Goal: Task Accomplishment & Management: Manage account settings

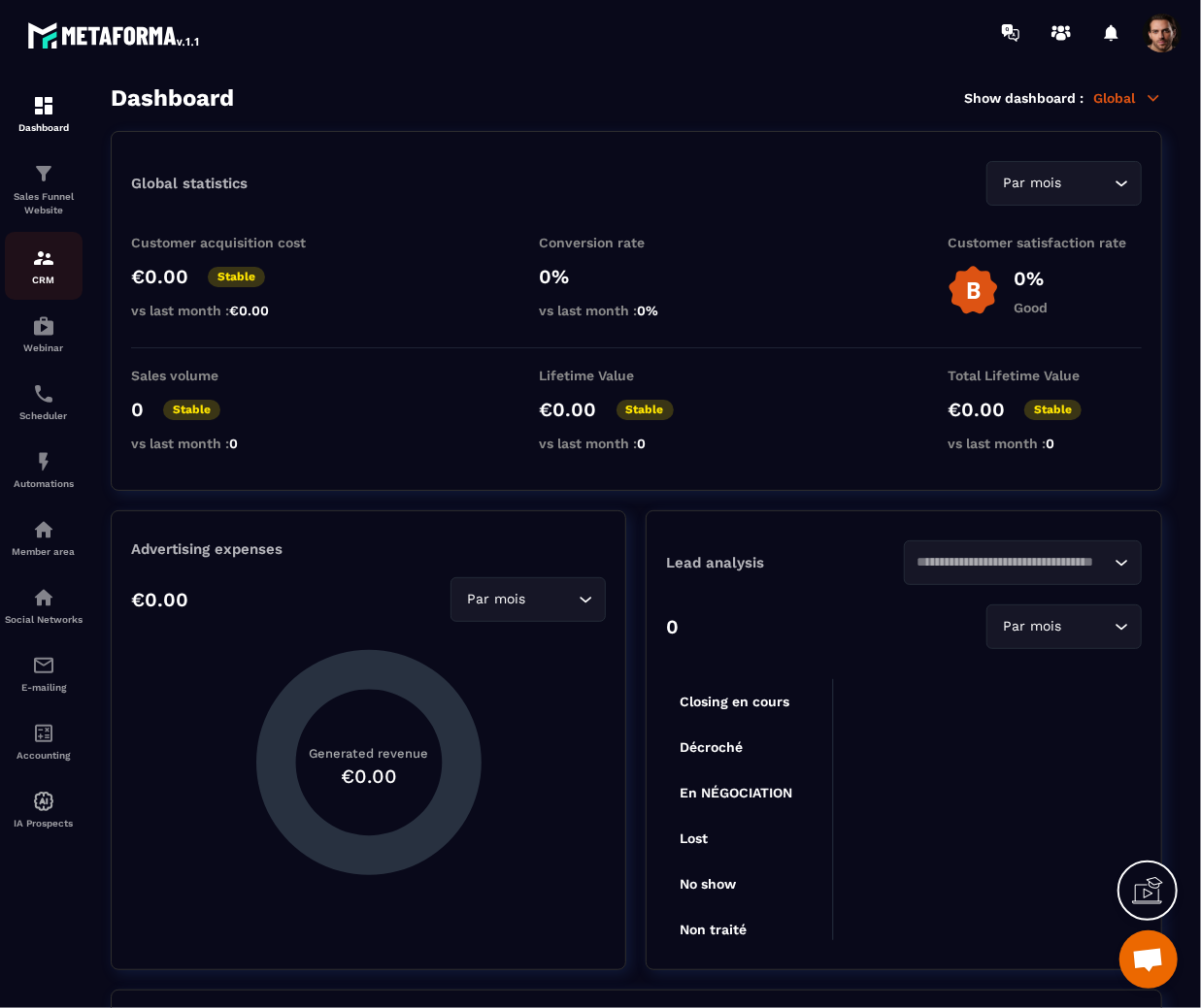
click at [52, 256] on img at bounding box center [44, 258] width 23 height 23
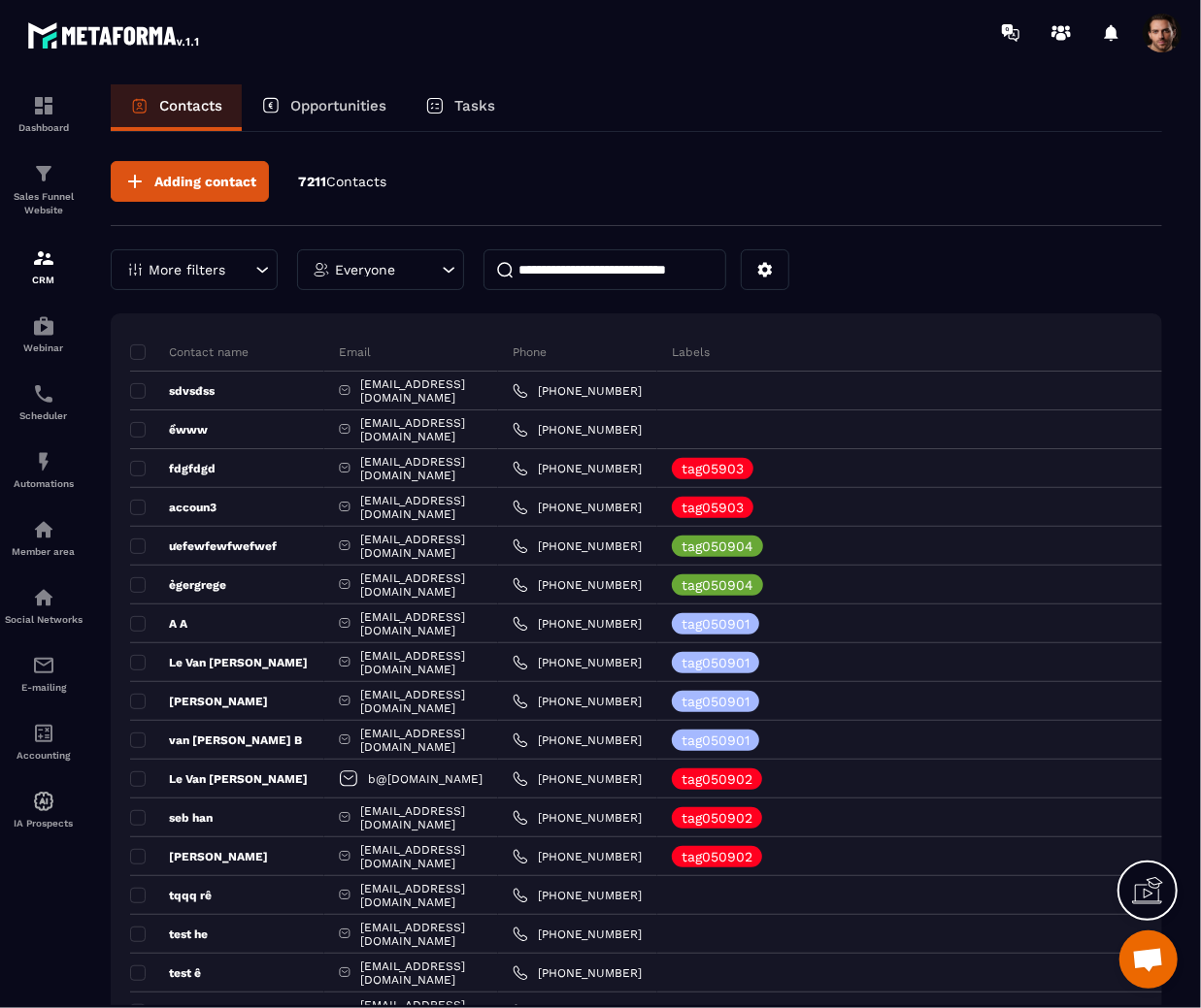
click at [334, 101] on p "Opportunities" at bounding box center [338, 106] width 96 height 18
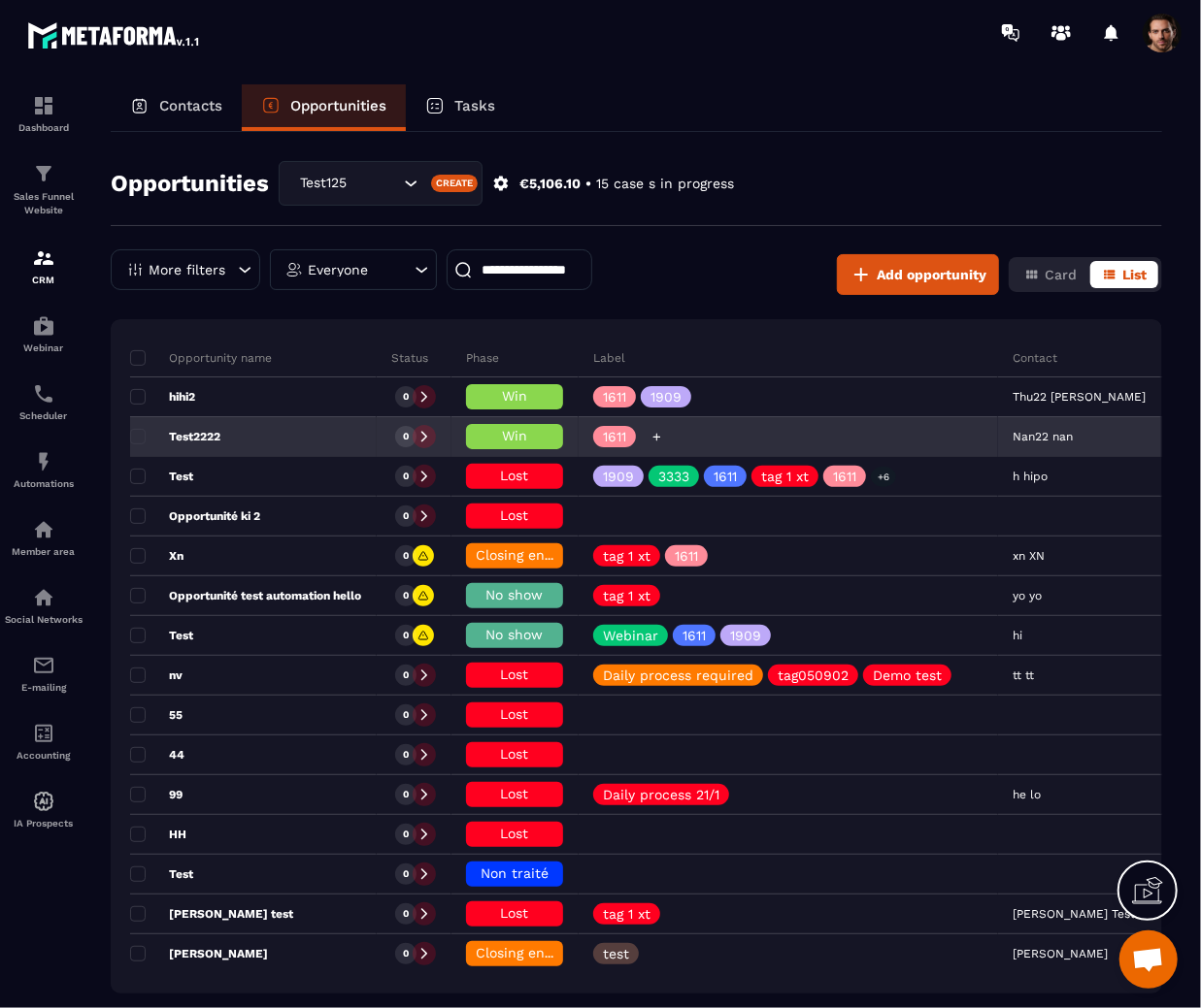
click at [659, 431] on icon at bounding box center [656, 437] width 13 height 13
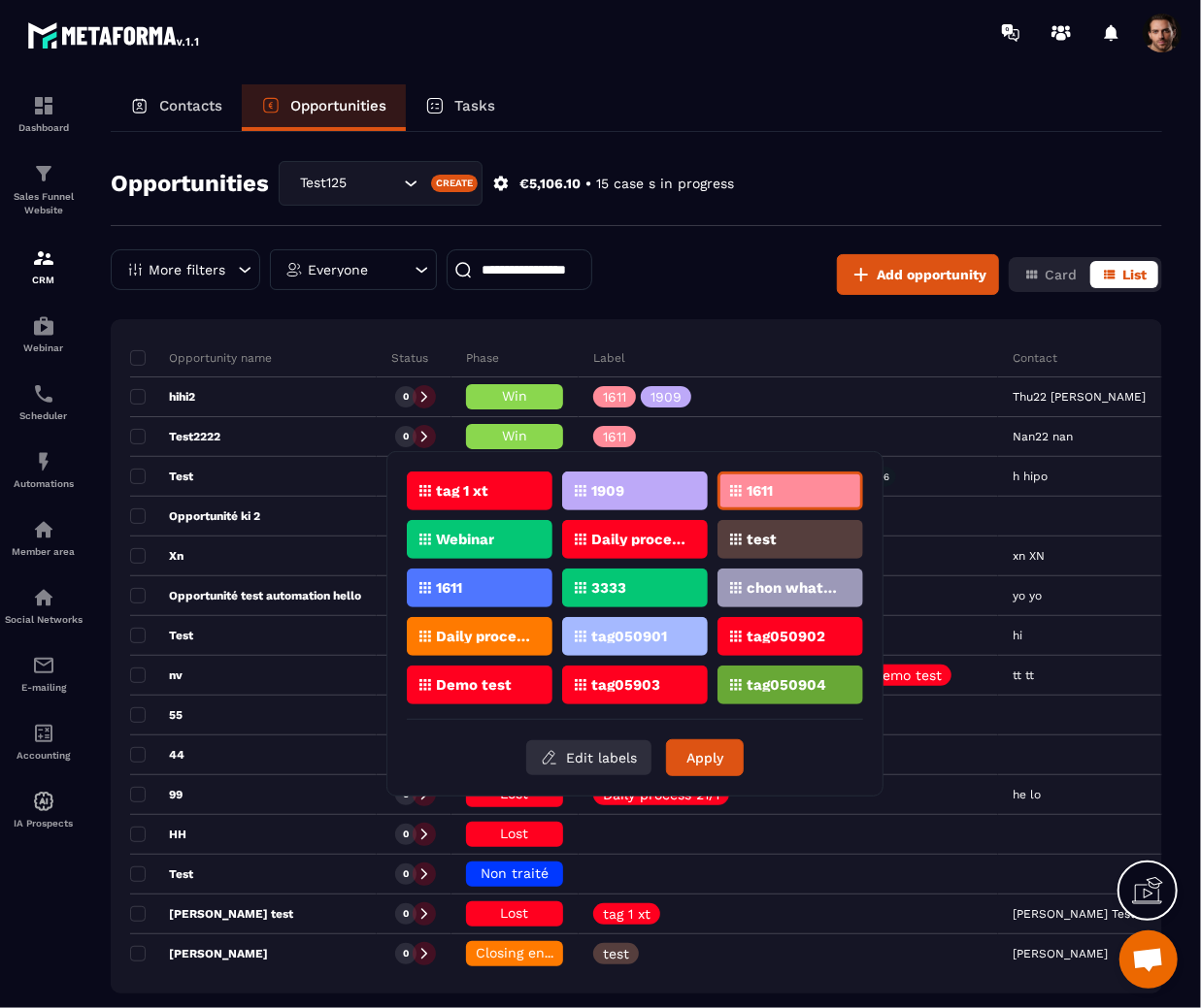
click at [589, 761] on button "Edit labels" at bounding box center [589, 758] width 125 height 35
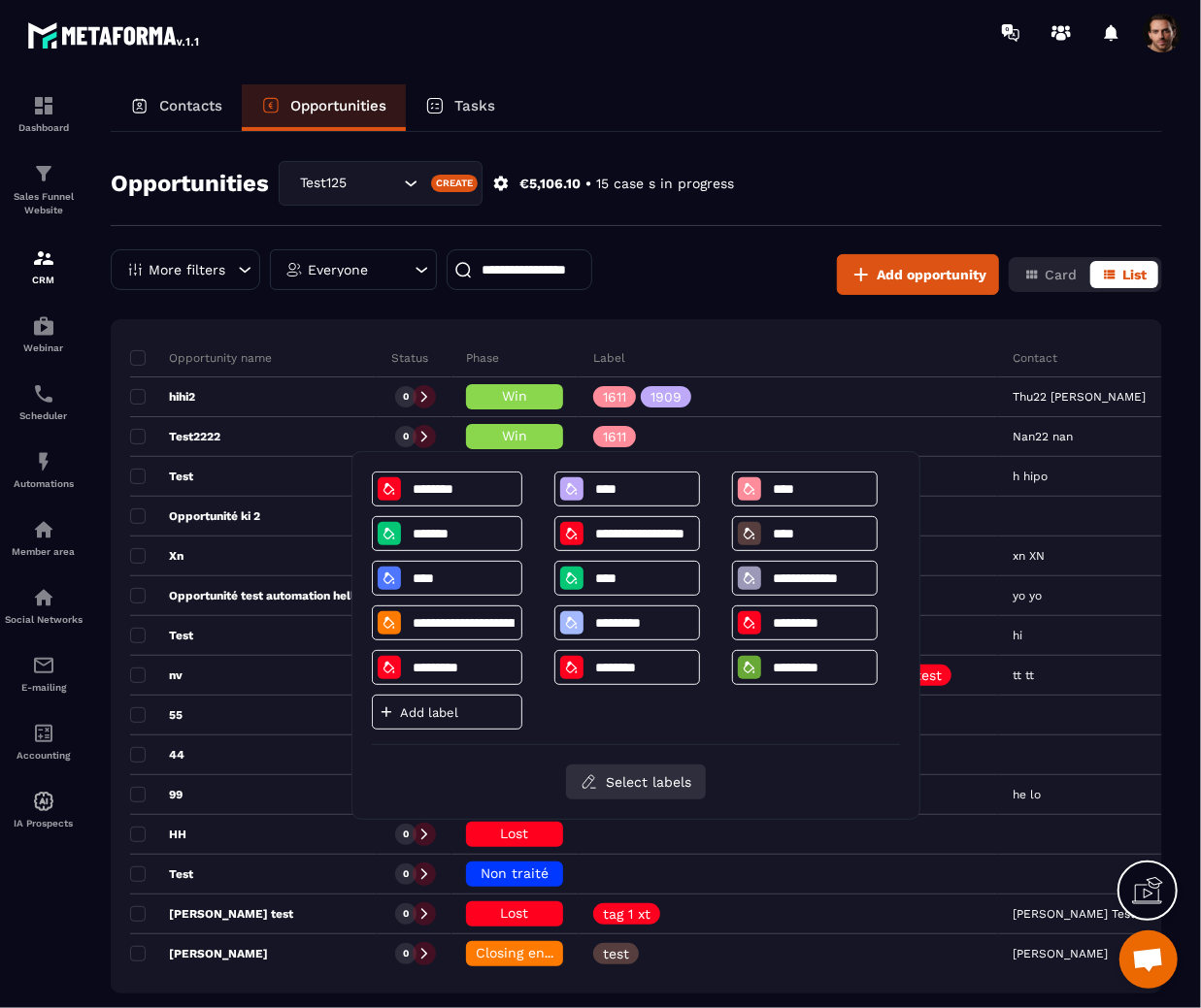
click at [657, 776] on button "Select labels" at bounding box center [636, 782] width 140 height 35
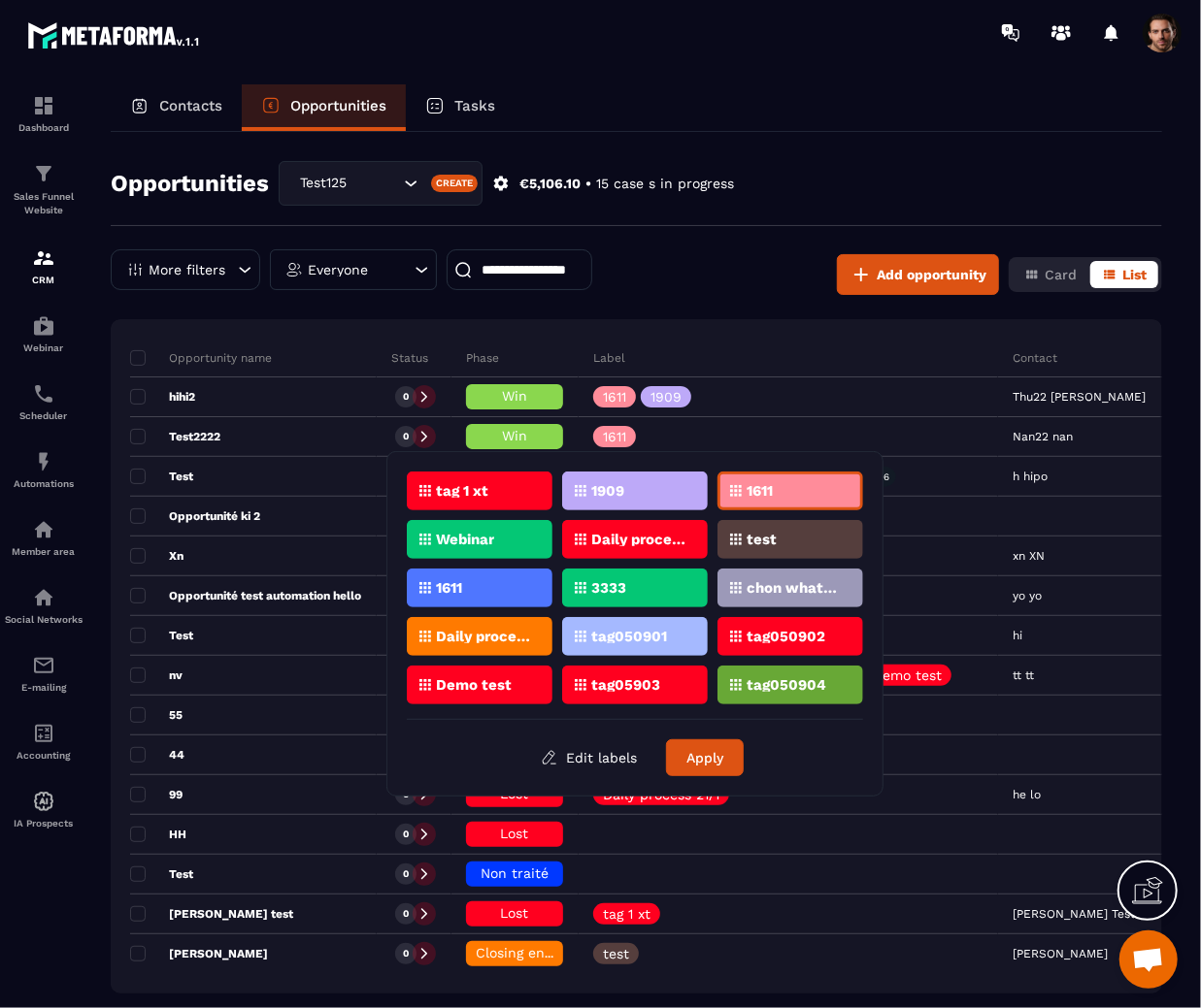
click at [1200, 399] on section "Dashboard Sales Funnel Website CRM Webinar Scheduler Automations Member area So…" at bounding box center [600, 565] width 1201 height 999
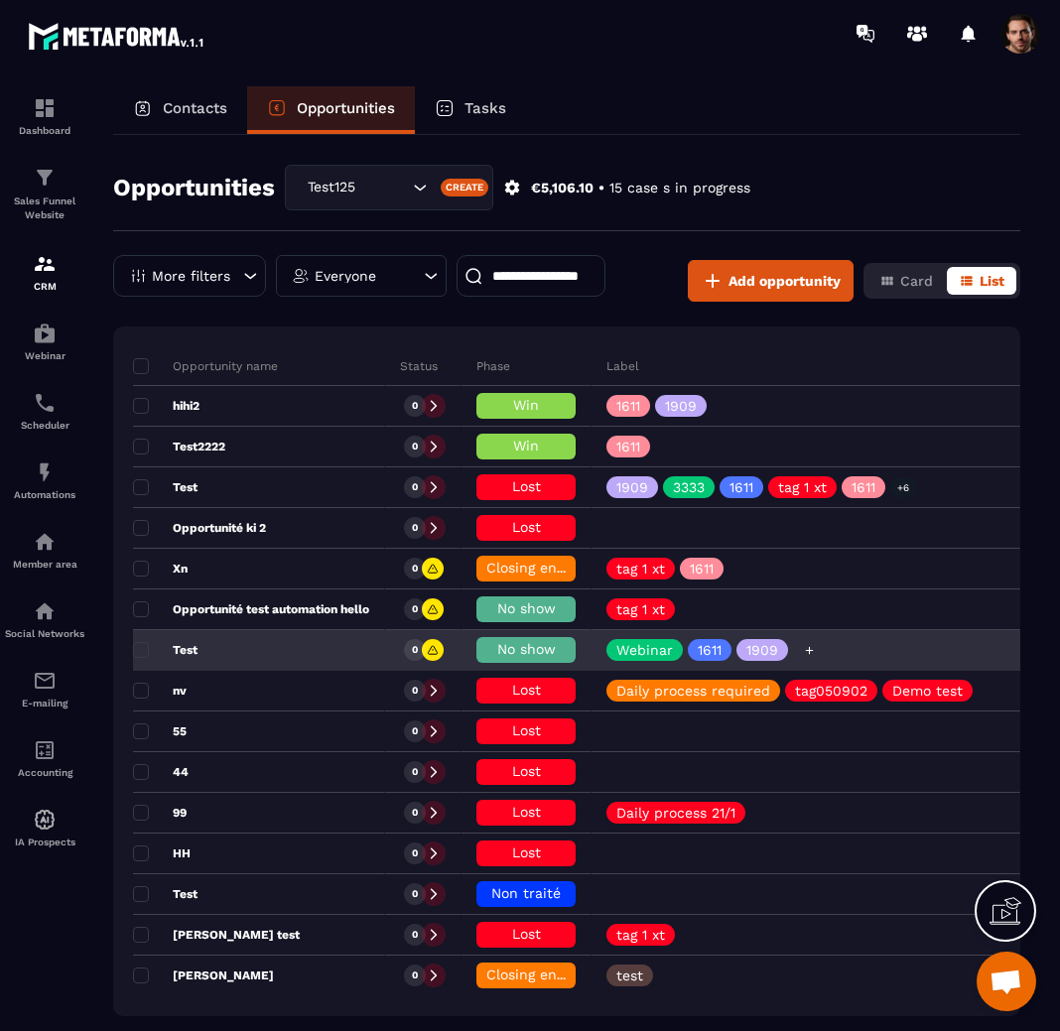
click at [809, 644] on icon at bounding box center [809, 650] width 13 height 13
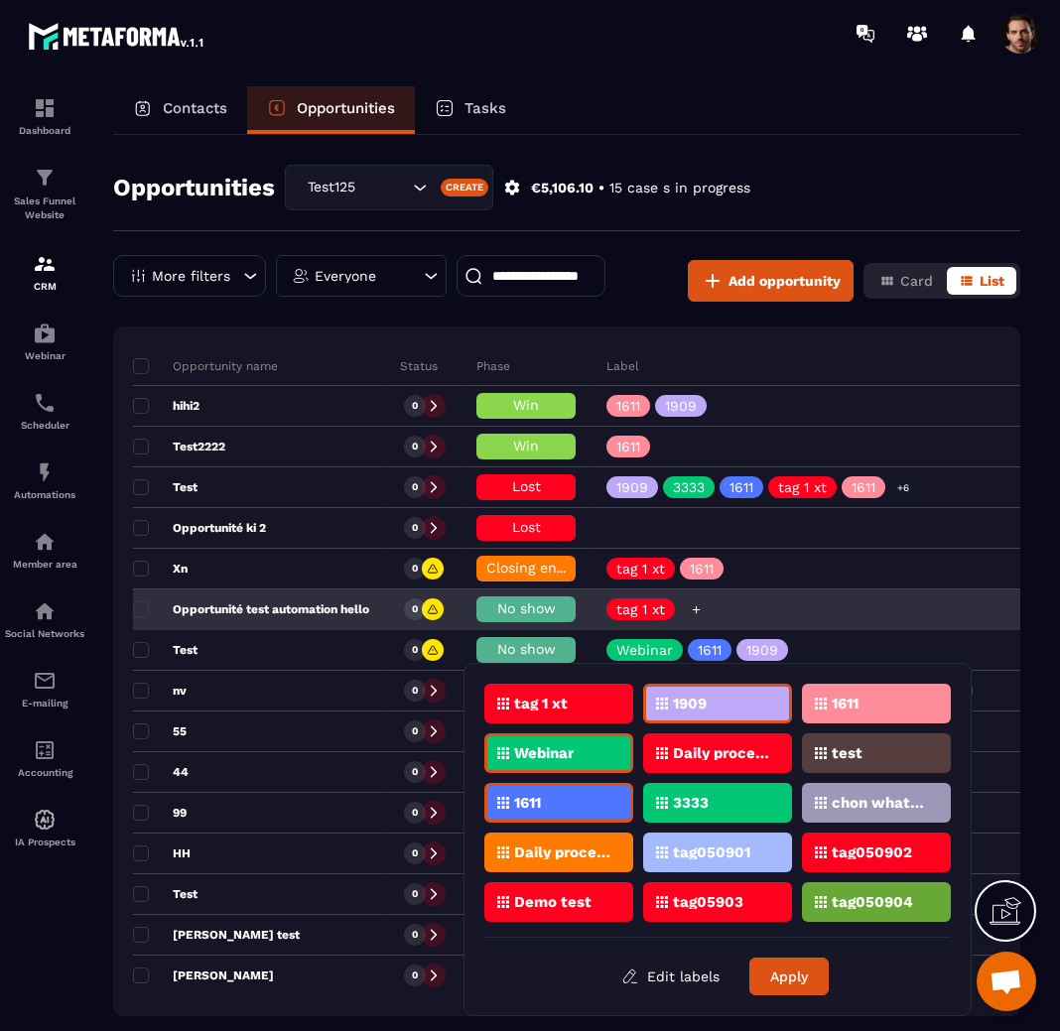
click at [698, 599] on div at bounding box center [696, 610] width 22 height 22
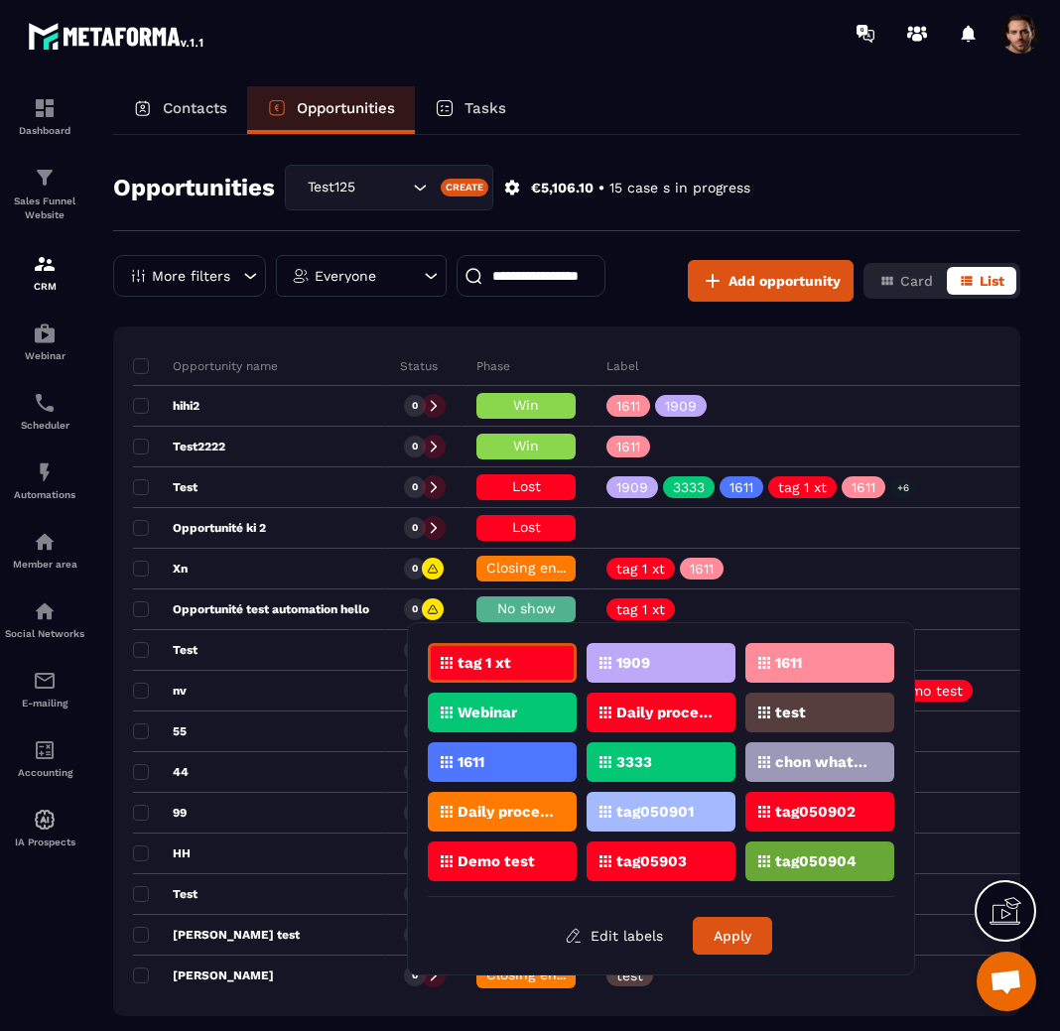
click at [715, 118] on div "Contacts Opportunities Tasks" at bounding box center [566, 110] width 907 height 48
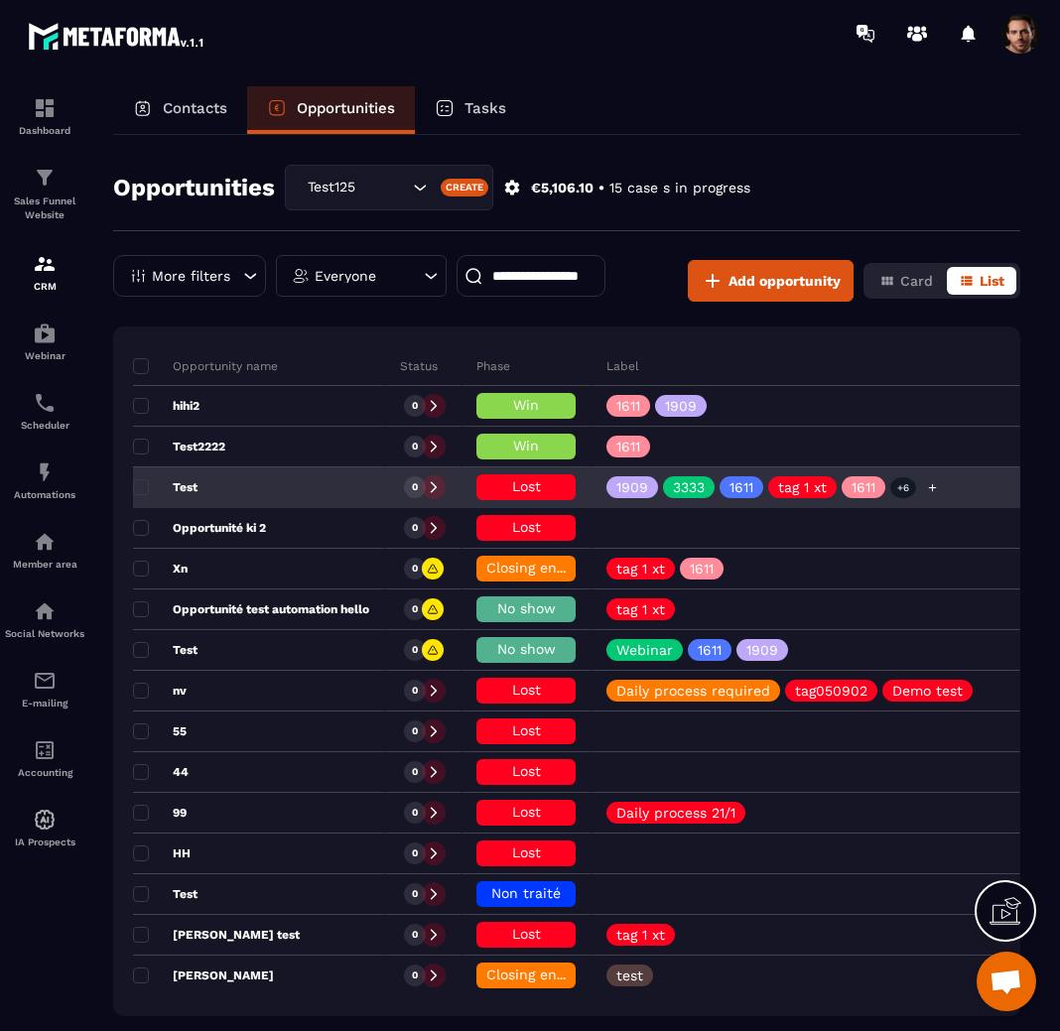
click at [939, 484] on icon at bounding box center [932, 487] width 13 height 13
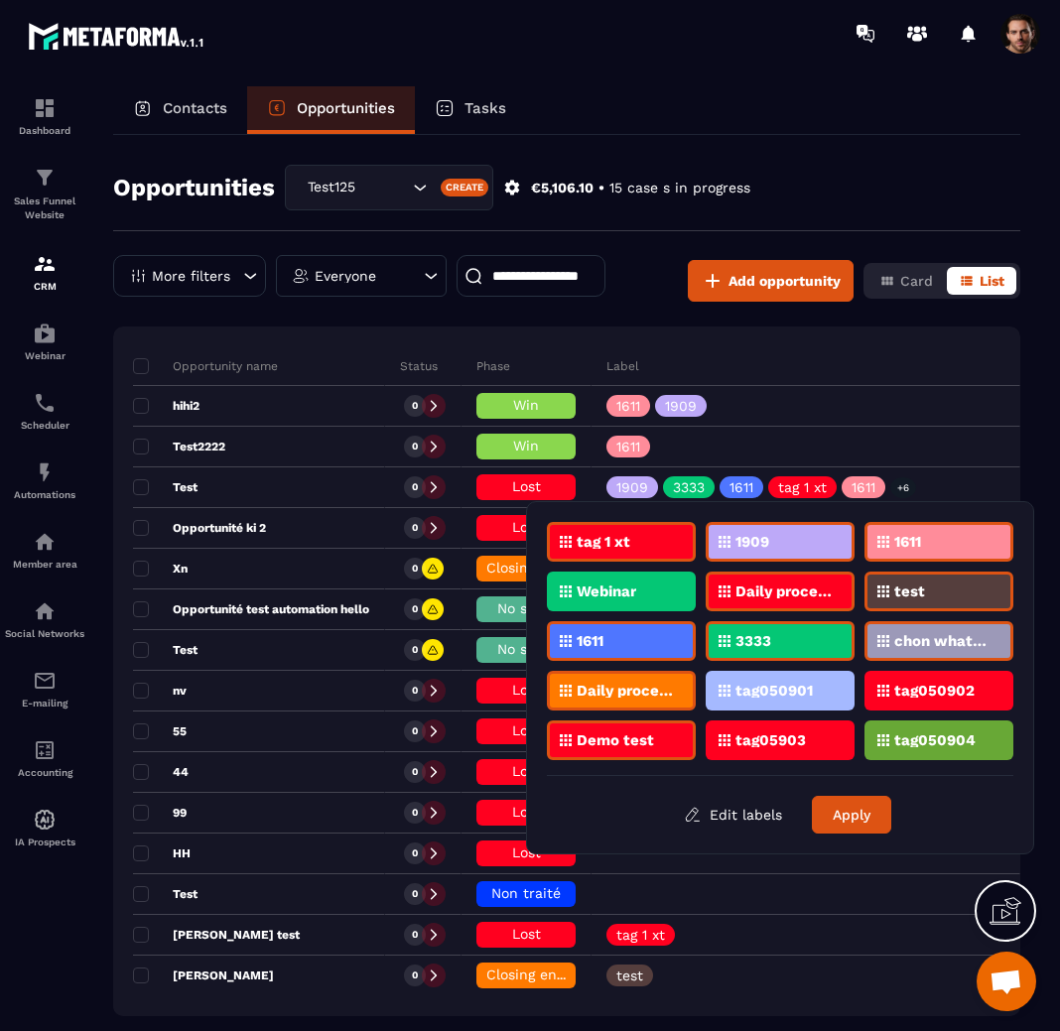
click at [917, 99] on div "Contacts Opportunities Tasks" at bounding box center [566, 110] width 907 height 48
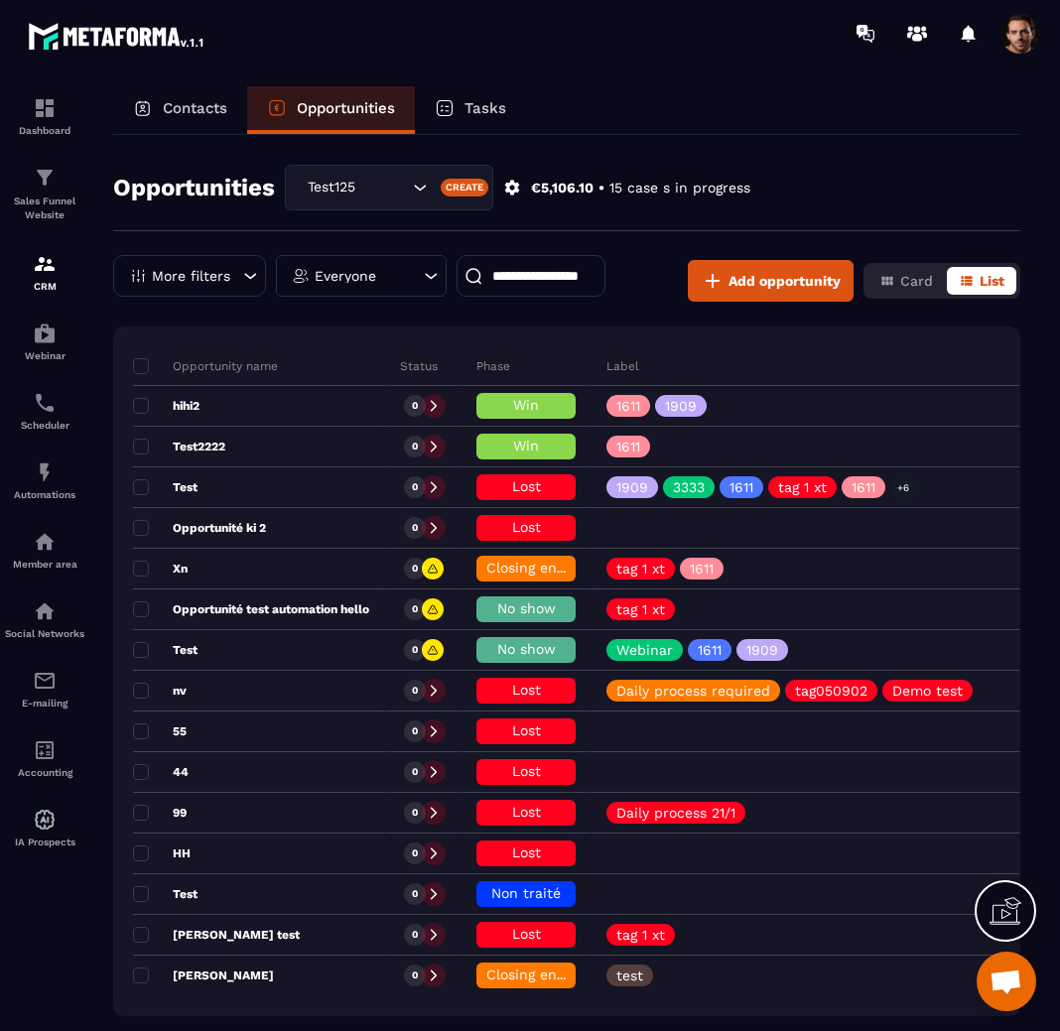
click at [883, 130] on div "Contacts Opportunities Tasks" at bounding box center [566, 110] width 907 height 48
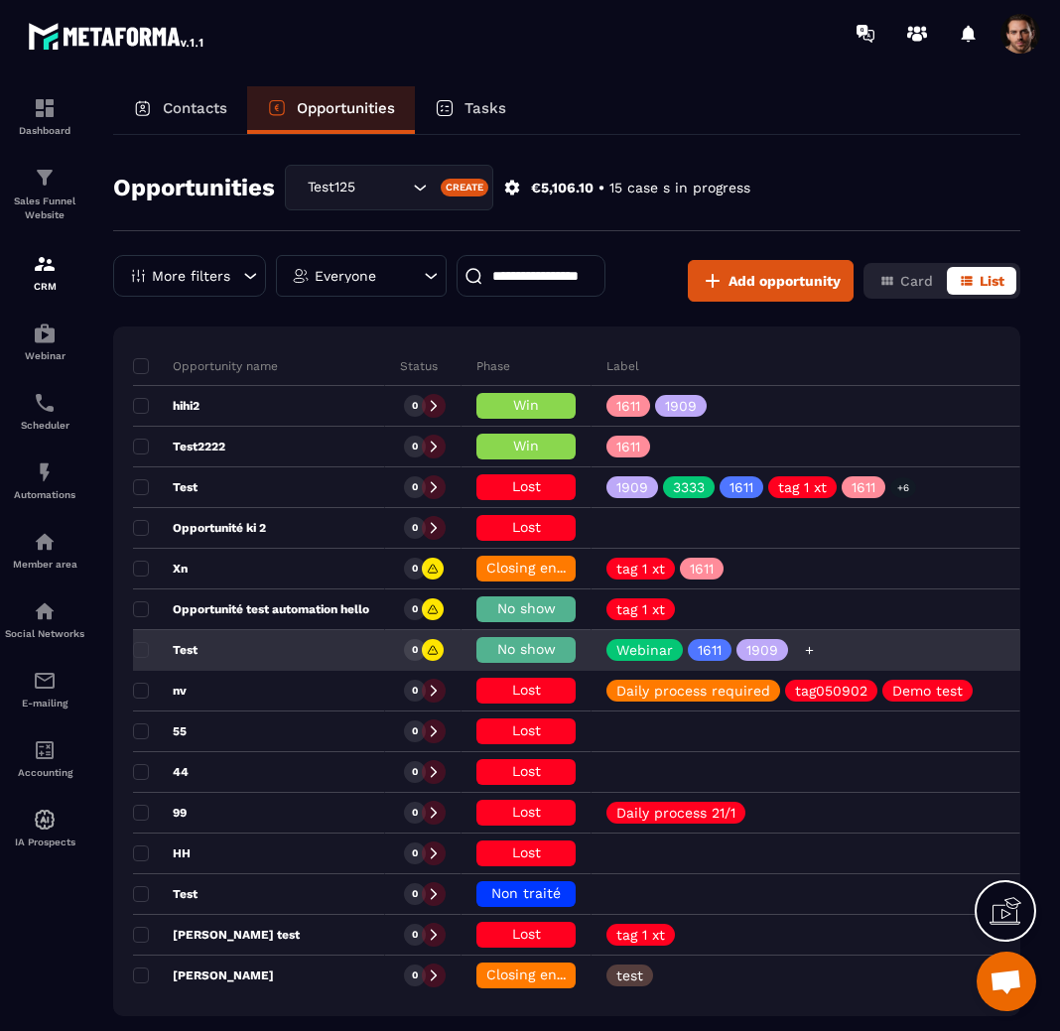
click at [812, 646] on icon at bounding box center [809, 650] width 8 height 8
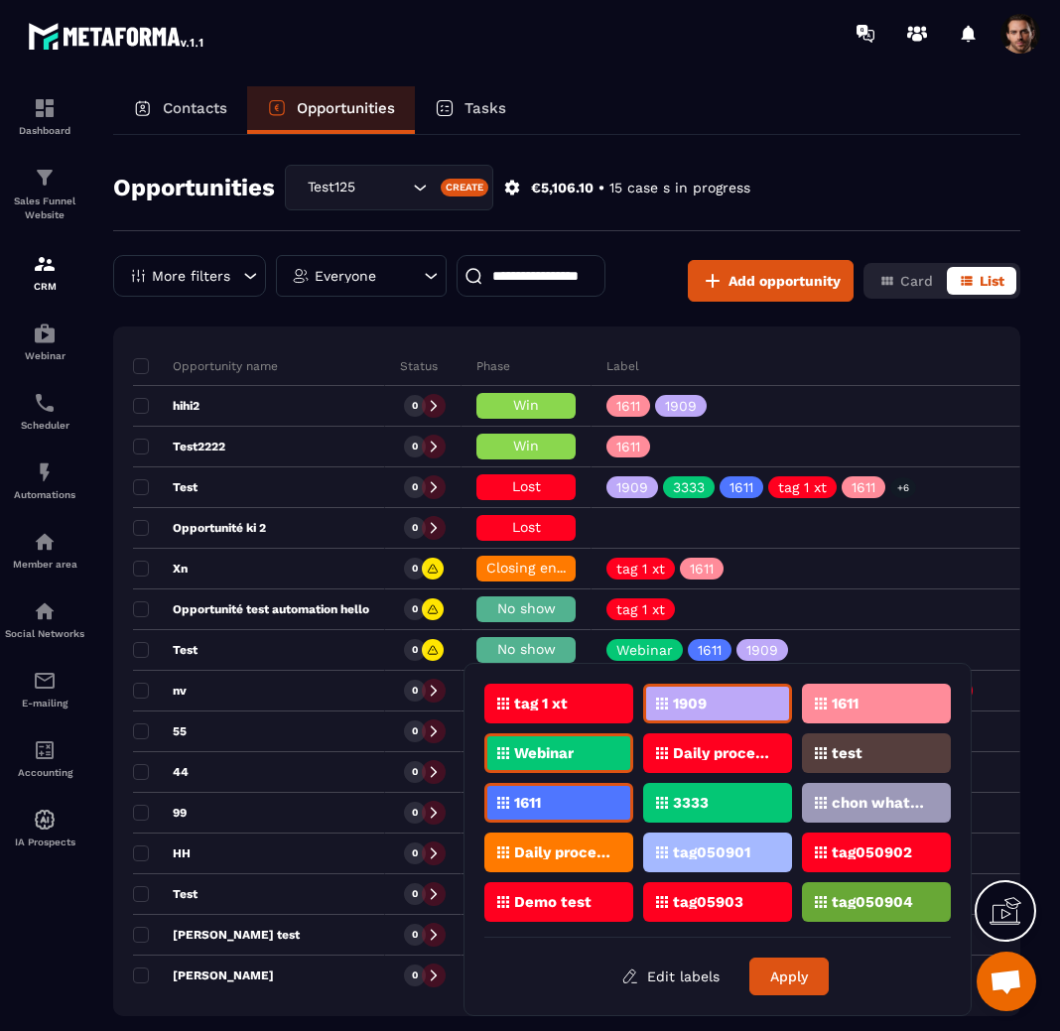
click at [768, 86] on div "Contacts Opportunities Tasks" at bounding box center [566, 110] width 907 height 48
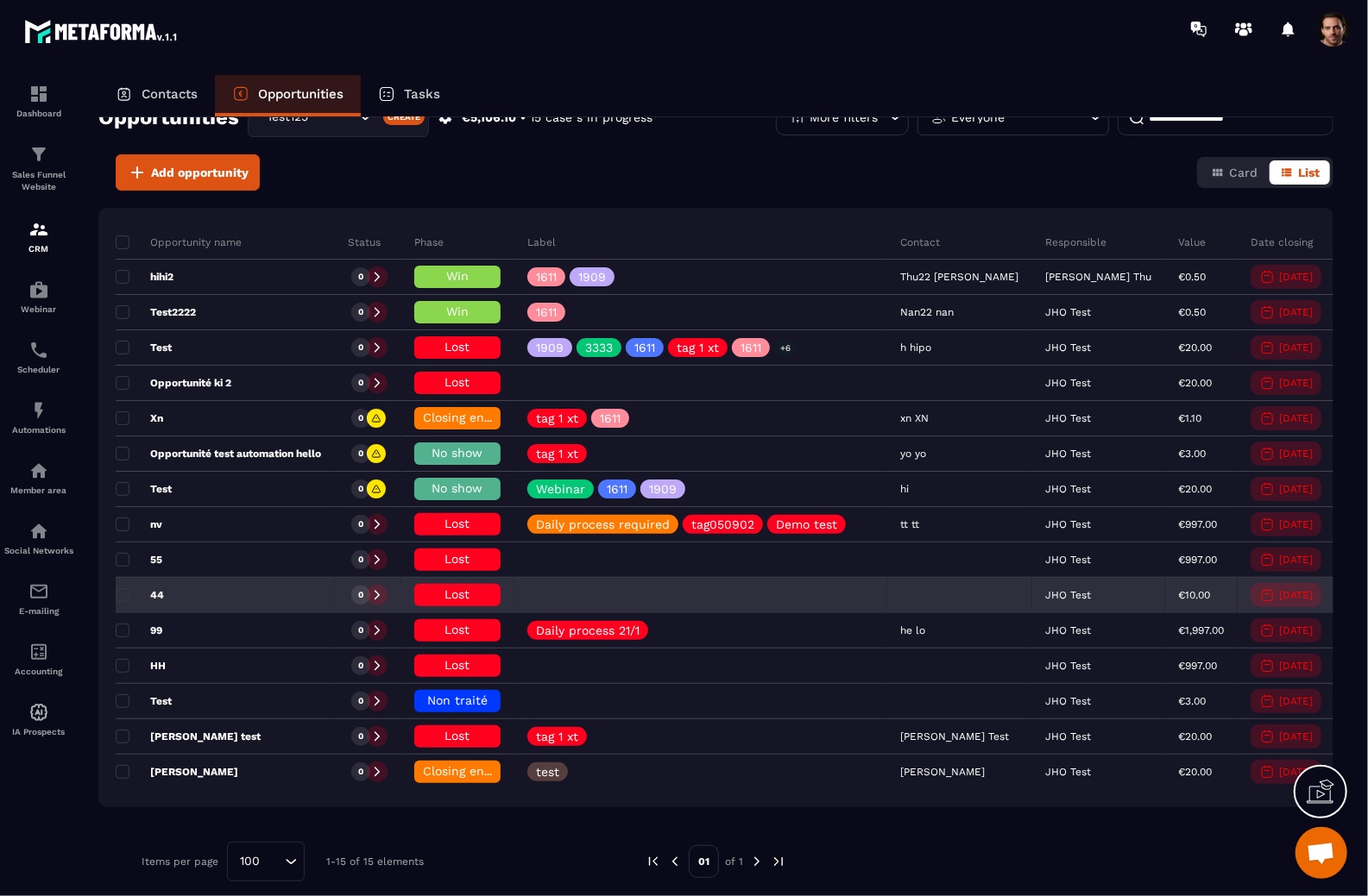
scroll to position [47, 0]
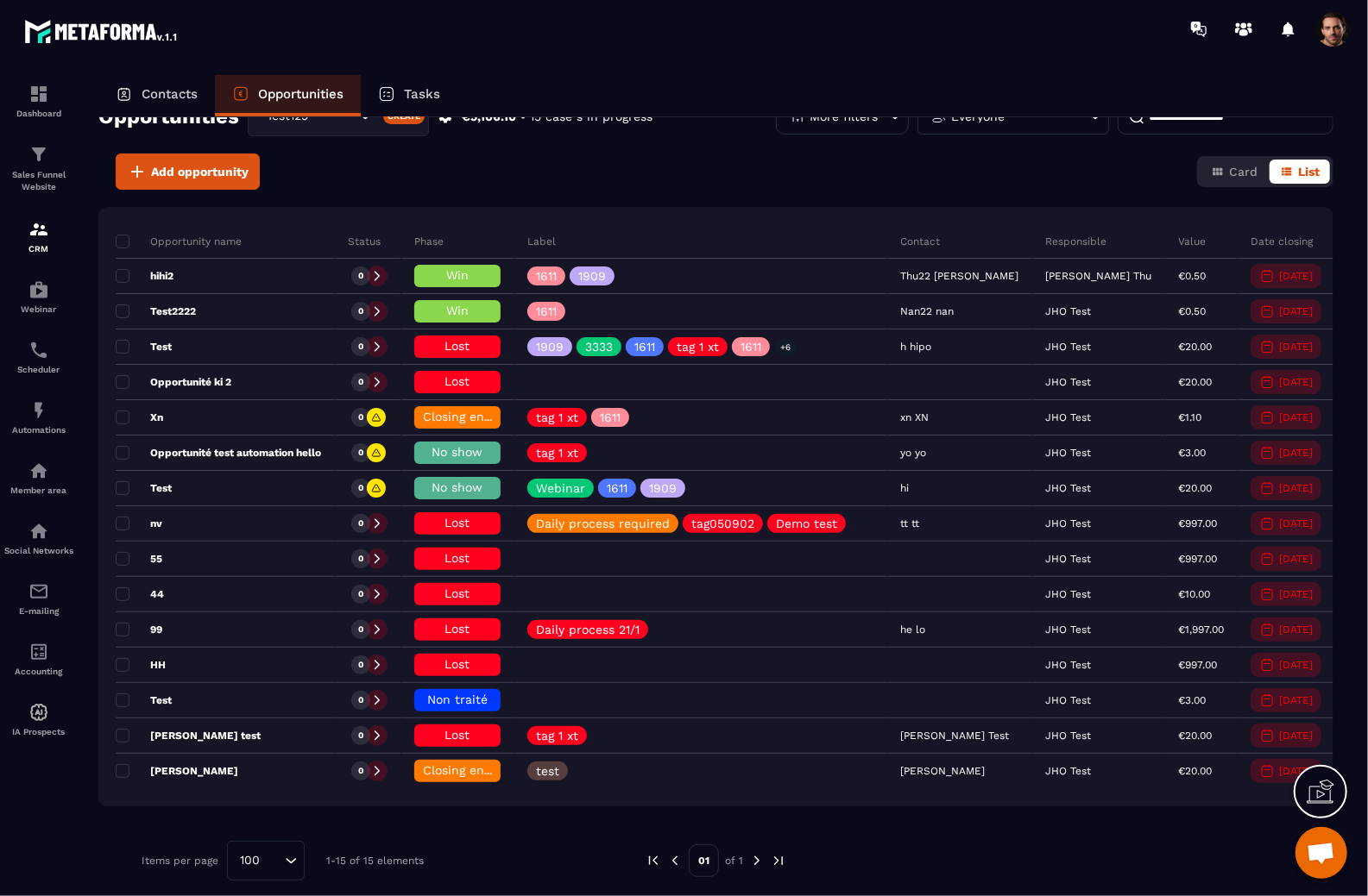
click at [666, 560] on div at bounding box center [701, 560] width 373 height 35
click at [417, 90] on p "Tasks" at bounding box center [422, 94] width 37 height 16
